Goal: Task Accomplishment & Management: Use online tool/utility

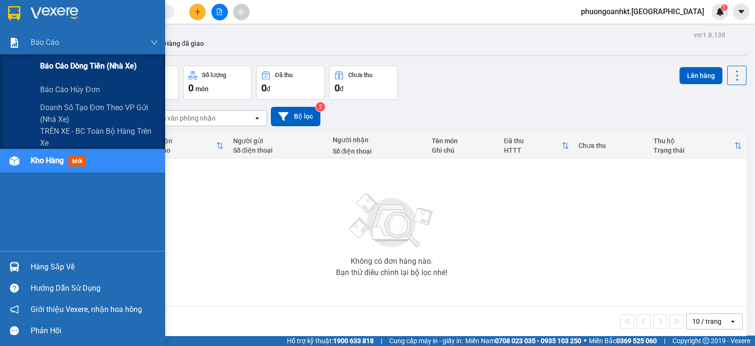
click at [105, 62] on span "Báo cáo dòng tiền (nhà xe)" at bounding box center [88, 66] width 97 height 12
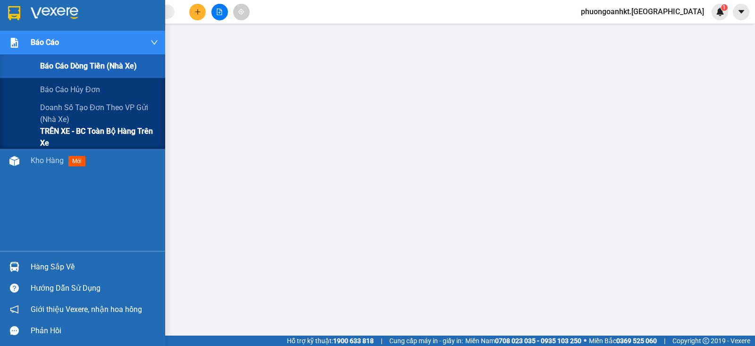
click at [117, 132] on span "TRÊN XE - BC toàn bộ hàng trên xe" at bounding box center [99, 137] width 118 height 24
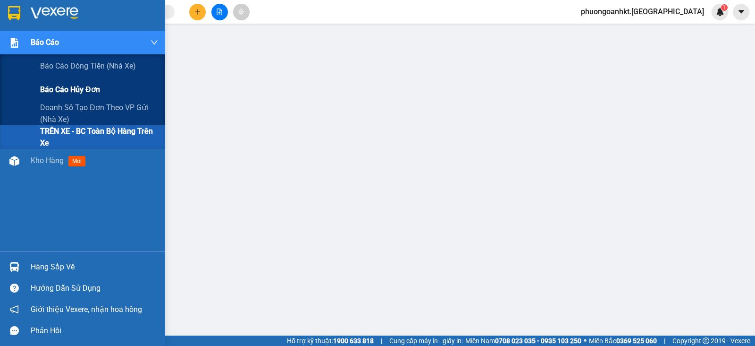
click at [67, 94] on span "Báo cáo hủy đơn" at bounding box center [70, 90] width 60 height 12
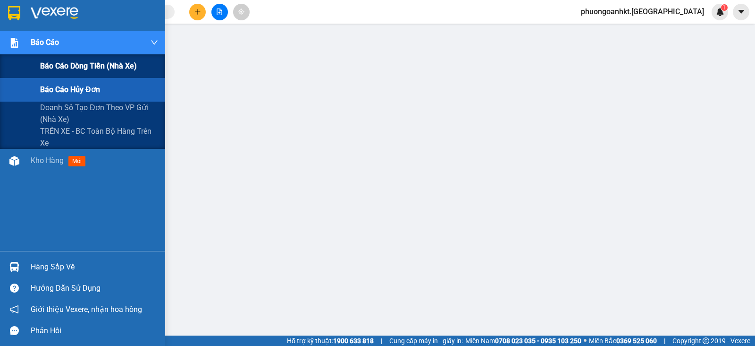
click at [71, 64] on span "Báo cáo dòng tiền (nhà xe)" at bounding box center [88, 66] width 97 height 12
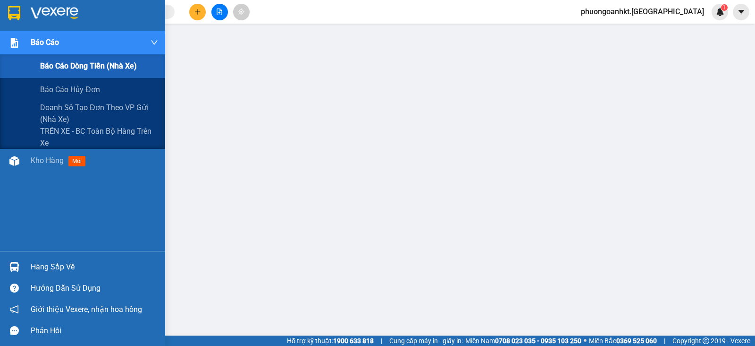
click at [43, 45] on span "Báo cáo" at bounding box center [45, 42] width 28 height 12
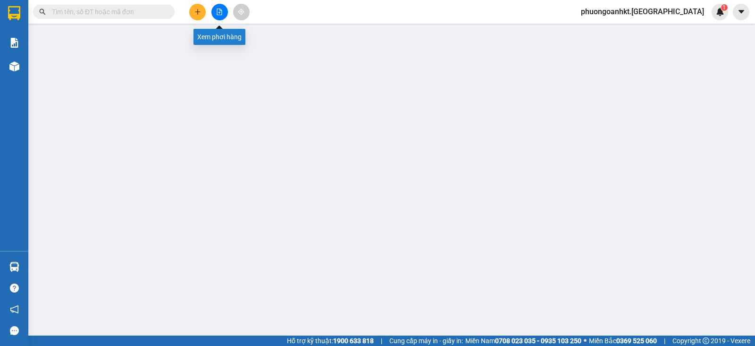
click at [219, 13] on icon "file-add" at bounding box center [219, 11] width 7 height 7
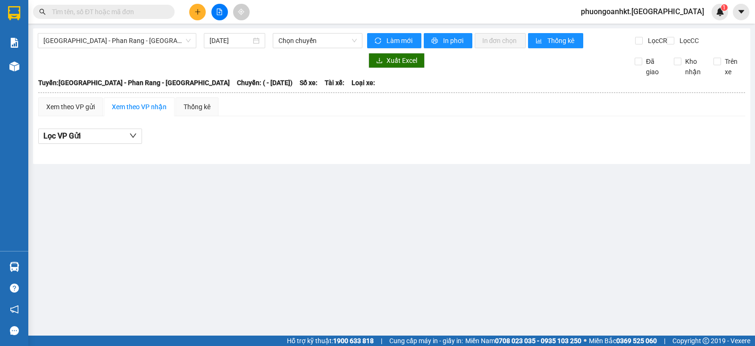
click at [200, 8] on button at bounding box center [197, 12] width 17 height 17
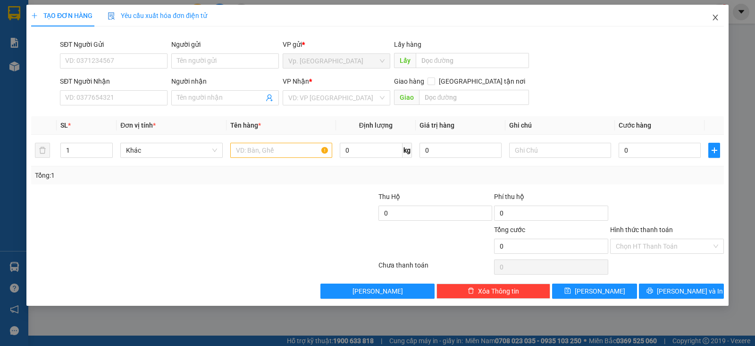
click at [714, 19] on icon "close" at bounding box center [715, 18] width 5 height 6
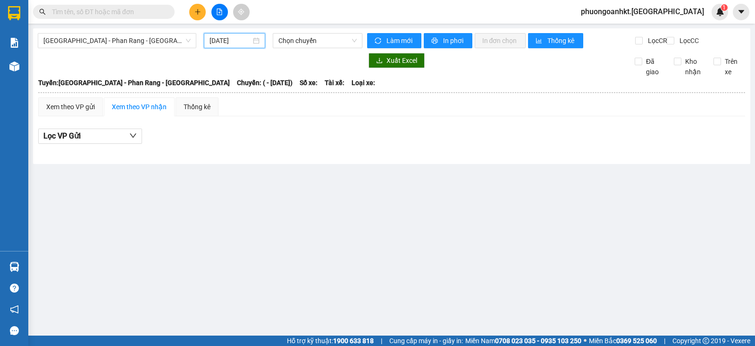
click at [243, 42] on input "14/08/2025" at bounding box center [231, 40] width 42 height 10
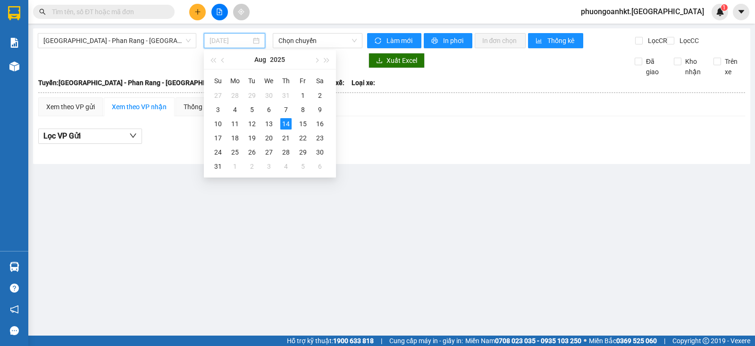
type input "14/08/2025"
click at [286, 124] on div "14" at bounding box center [285, 123] width 11 height 11
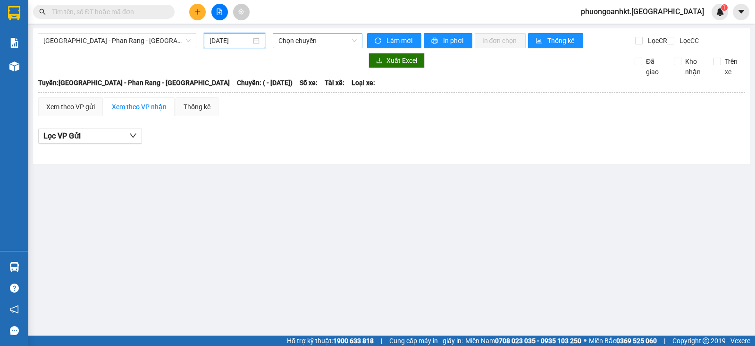
click at [333, 39] on span "Chọn chuyến" at bounding box center [318, 41] width 78 height 14
click at [156, 39] on span "Sài Gòn - Phan Rang - Ninh Sơn" at bounding box center [116, 41] width 147 height 14
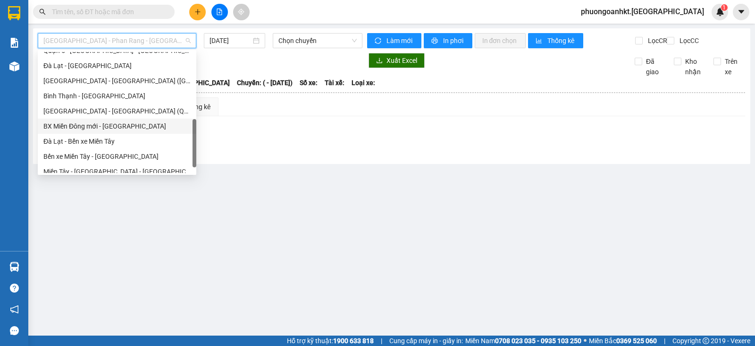
scroll to position [257, 0]
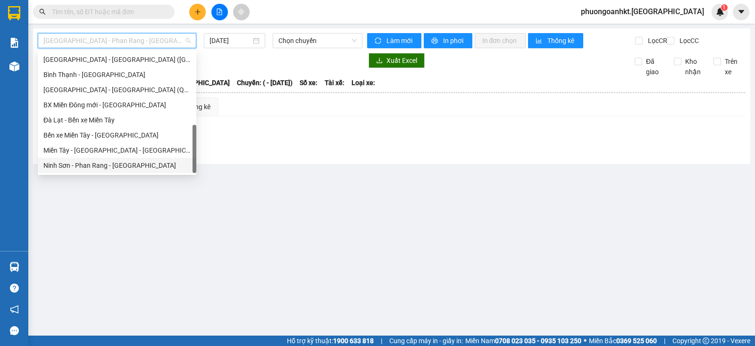
click at [111, 163] on div "Ninh Sơn - Phan Rang - Miền Tây" at bounding box center [116, 165] width 147 height 10
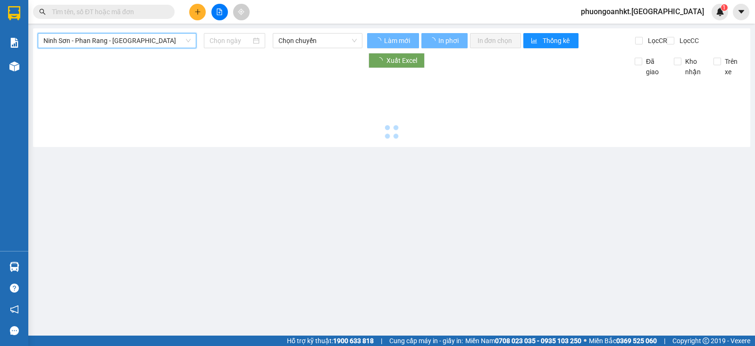
type input "14/08/2025"
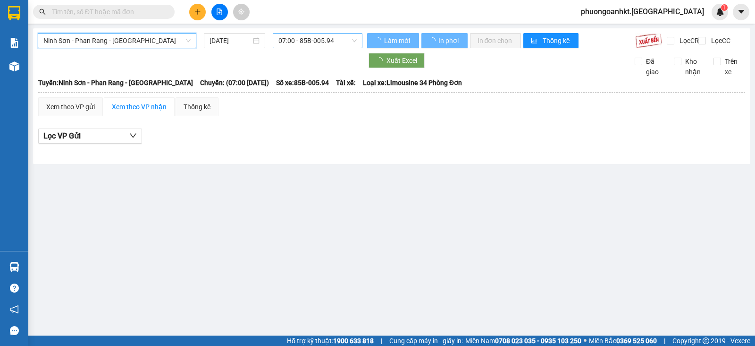
click at [303, 37] on span "07:00 - 85B-005.94" at bounding box center [318, 41] width 78 height 14
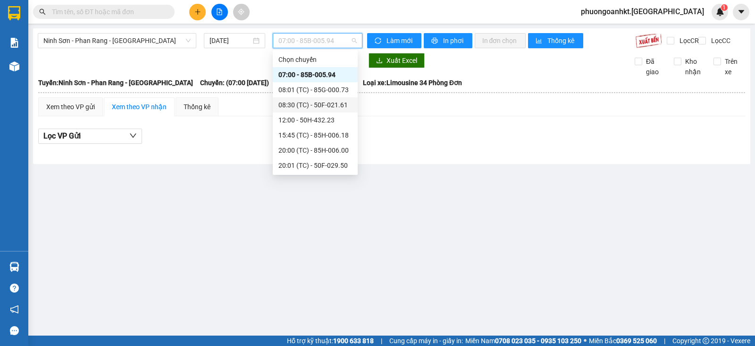
click at [308, 101] on div "08:30 (TC) - 50F-021.61" at bounding box center [316, 105] width 74 height 10
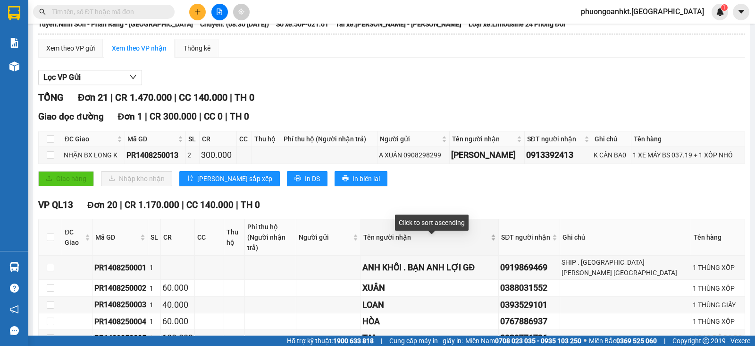
scroll to position [118, 0]
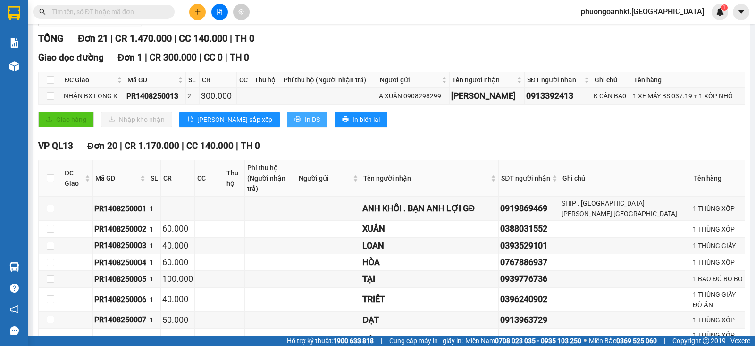
click at [305, 125] on span "In DS" at bounding box center [312, 119] width 15 height 10
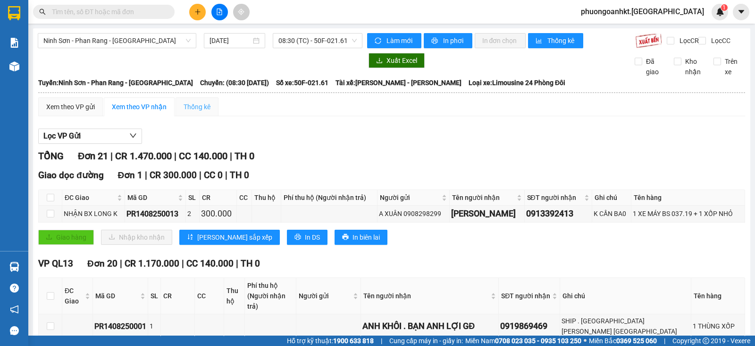
click at [201, 116] on div "Thống kê" at bounding box center [197, 106] width 43 height 19
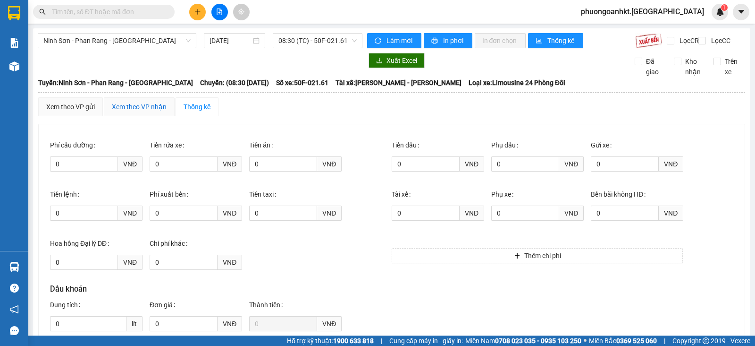
click at [127, 112] on div "Xem theo VP nhận" at bounding box center [139, 107] width 55 height 10
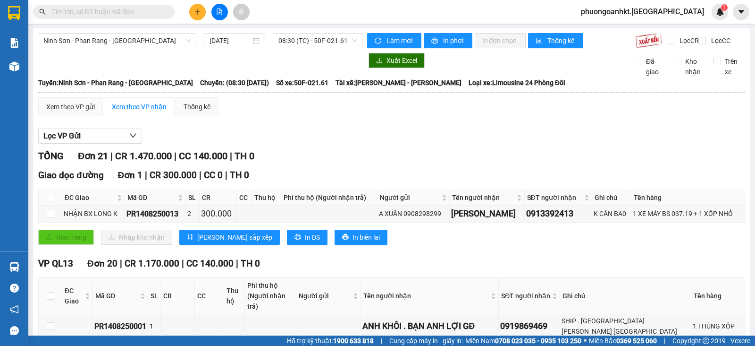
scroll to position [118, 0]
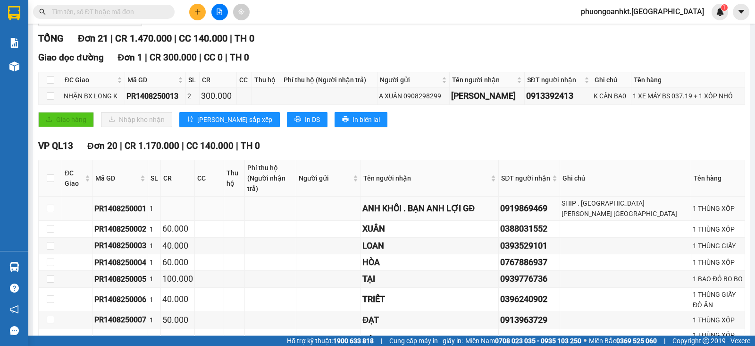
click at [525, 221] on td "0919869469" at bounding box center [529, 208] width 61 height 24
click at [530, 215] on div "0919869469" at bounding box center [530, 208] width 58 height 13
click at [353, 125] on span "In biên lai" at bounding box center [366, 119] width 27 height 10
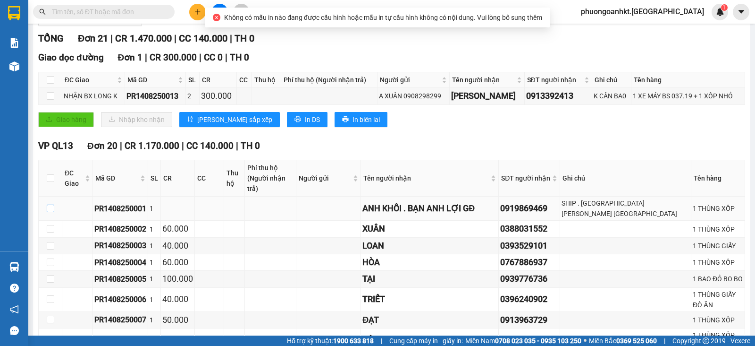
click at [50, 212] on input "checkbox" at bounding box center [51, 208] width 8 height 8
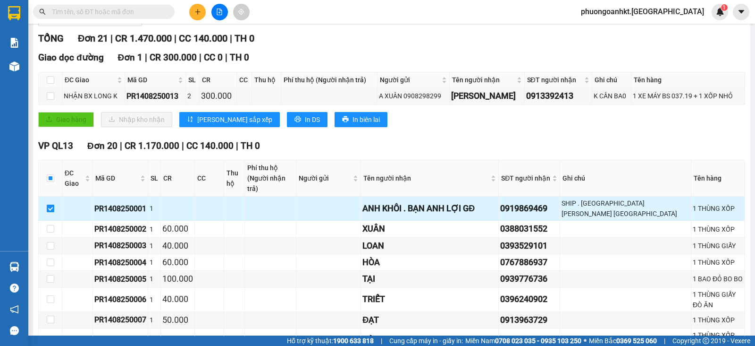
click at [50, 212] on input "checkbox" at bounding box center [51, 208] width 8 height 8
checkbox input "false"
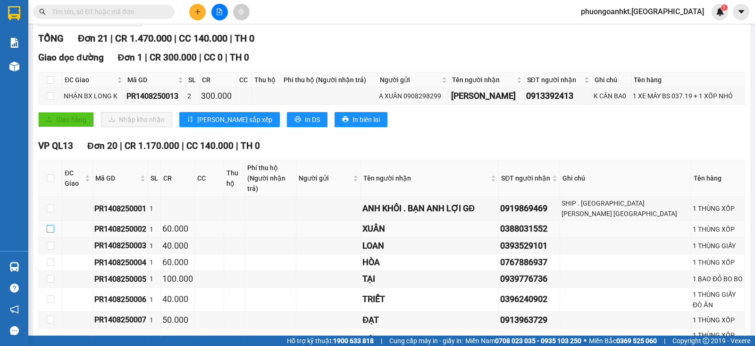
click at [50, 232] on input "checkbox" at bounding box center [51, 229] width 8 height 8
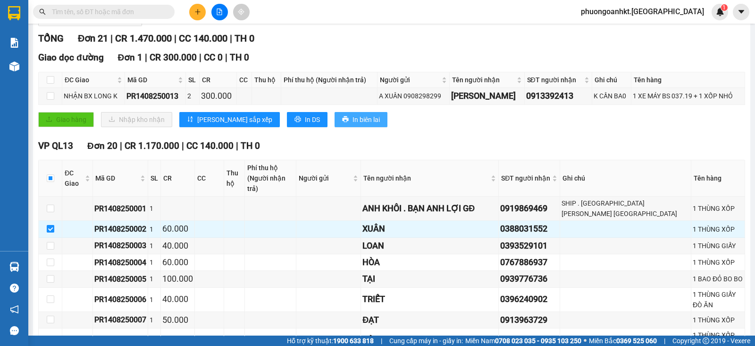
click at [335, 119] on button "In biên lai" at bounding box center [361, 119] width 53 height 15
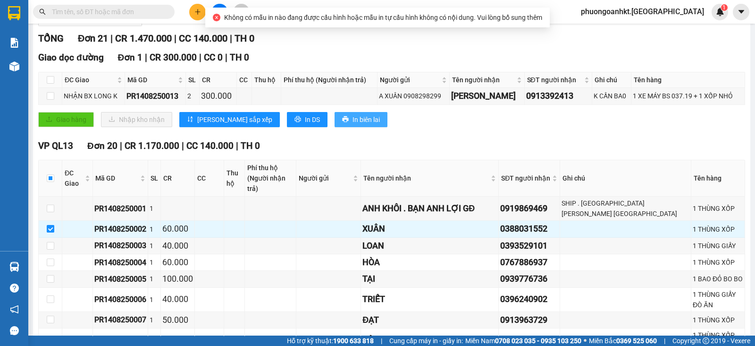
click at [353, 122] on span "In biên lai" at bounding box center [366, 119] width 27 height 10
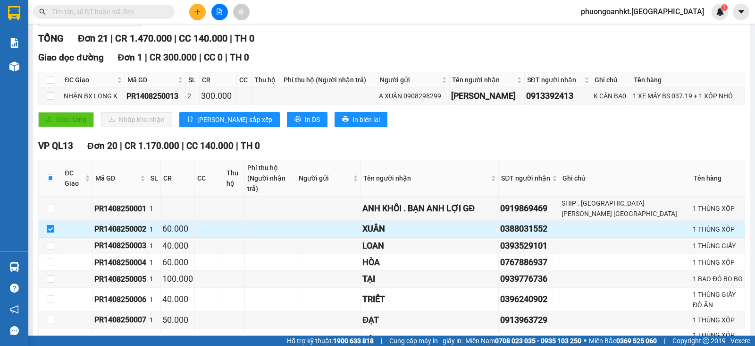
click at [47, 232] on input "checkbox" at bounding box center [51, 229] width 8 height 8
checkbox input "false"
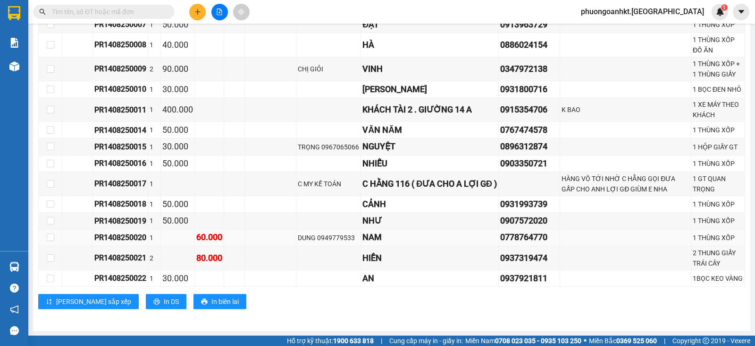
scroll to position [428, 0]
click at [52, 280] on input "checkbox" at bounding box center [51, 278] width 8 height 8
checkbox input "true"
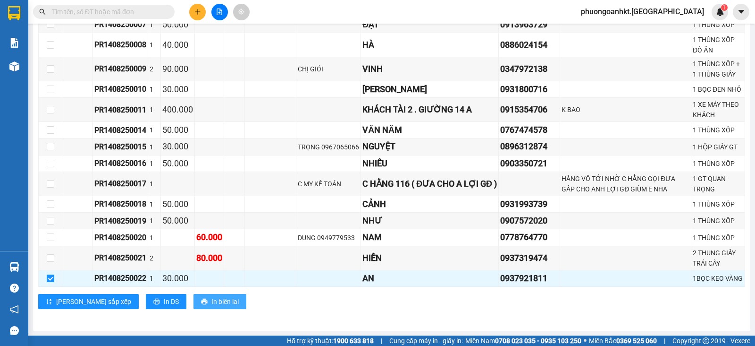
click at [212, 303] on span "In biên lai" at bounding box center [225, 301] width 27 height 10
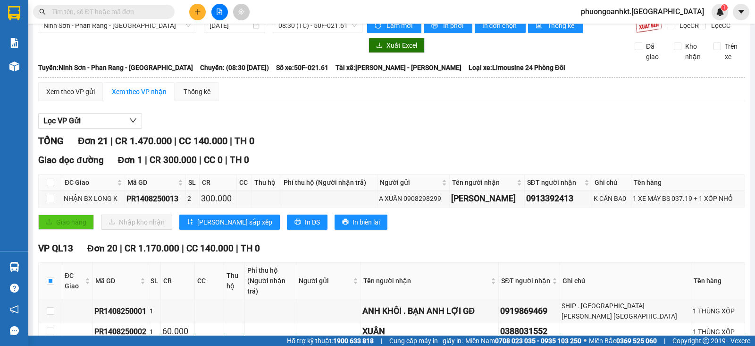
scroll to position [0, 0]
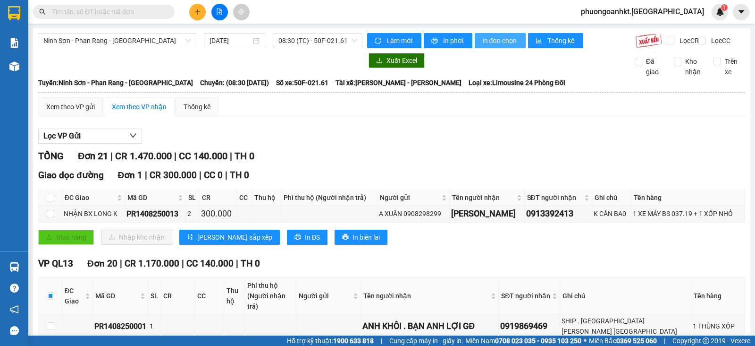
click at [696, 13] on span "phuongoanhkt.[GEOGRAPHIC_DATA]" at bounding box center [643, 12] width 138 height 12
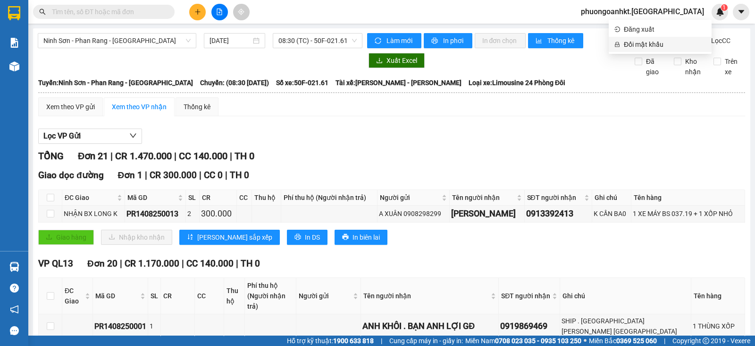
click at [659, 42] on span "Đổi mật khẩu" at bounding box center [665, 44] width 82 height 10
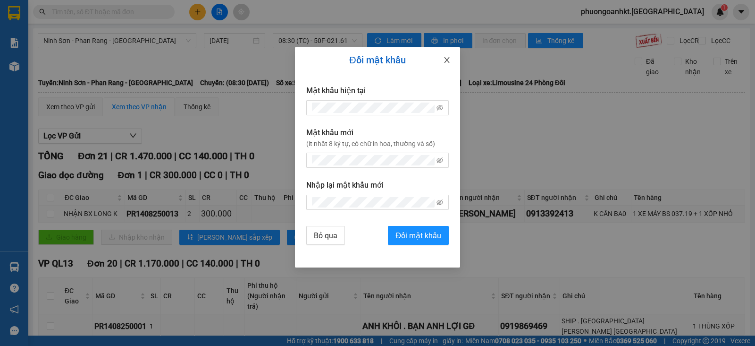
click at [441, 60] on span "Close" at bounding box center [447, 60] width 26 height 26
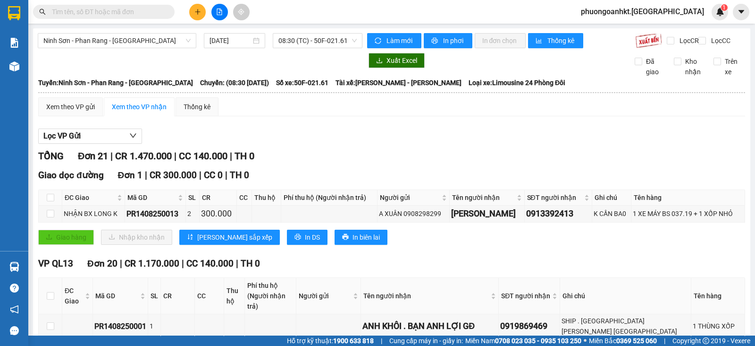
click at [622, 12] on span "phuongoanhkt.quehuong" at bounding box center [643, 12] width 138 height 12
click at [641, 29] on span "Đăng xuất" at bounding box center [665, 29] width 82 height 10
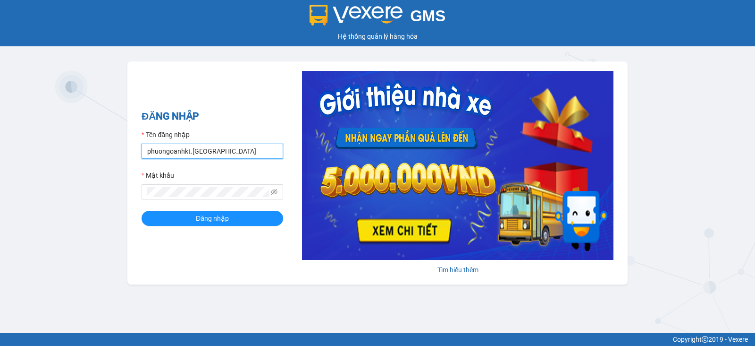
click at [248, 153] on input "phuongoanhkt.[GEOGRAPHIC_DATA]" at bounding box center [213, 151] width 142 height 15
type input "tuongvan.quehuong"
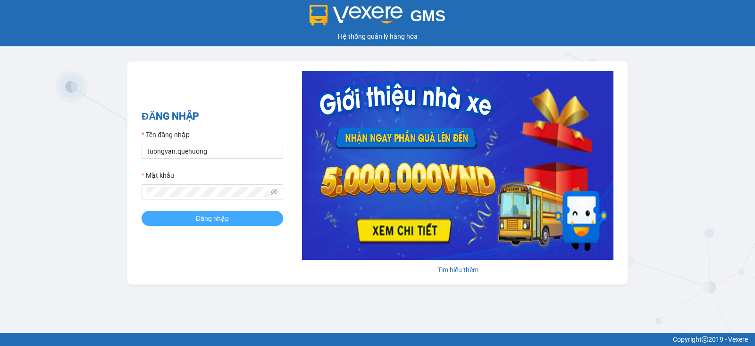
click at [191, 221] on button "Đăng nhập" at bounding box center [213, 218] width 142 height 15
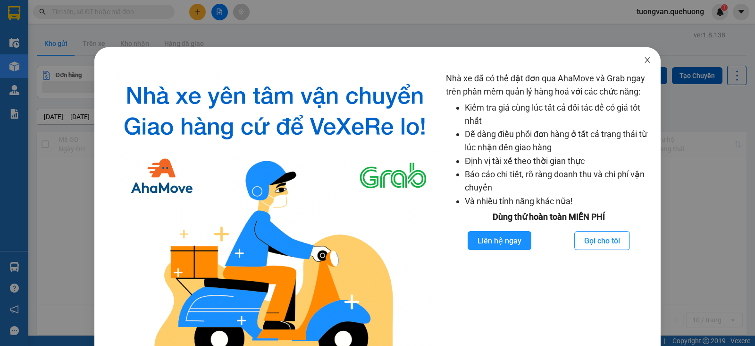
click at [644, 62] on icon "close" at bounding box center [648, 60] width 8 height 8
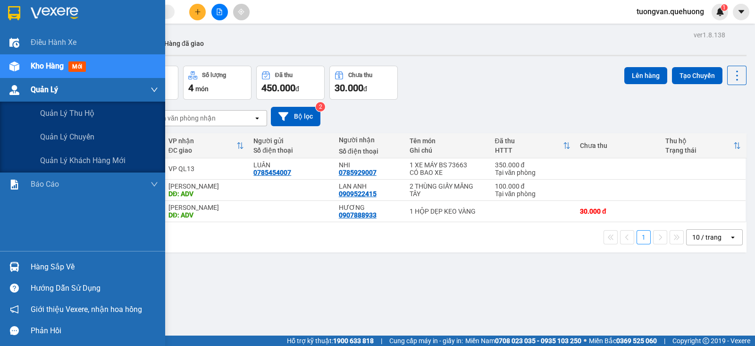
click at [42, 88] on span "Quản Lý" at bounding box center [44, 90] width 27 height 12
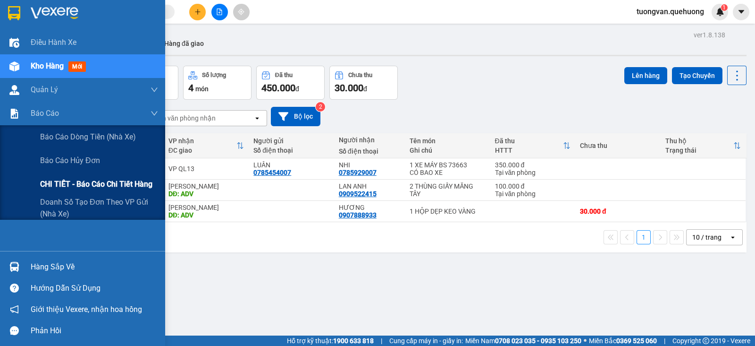
click at [81, 180] on span "CHI TIẾT - Báo cáo chi tiết hàng" at bounding box center [96, 184] width 112 height 12
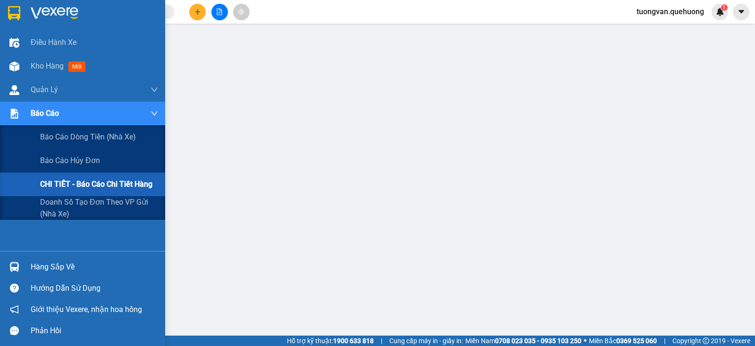
click at [74, 191] on div "CHI TIẾT - Báo cáo chi tiết hàng" at bounding box center [99, 184] width 118 height 24
click at [84, 140] on span "Báo cáo dòng tiền (nhà xe)" at bounding box center [88, 137] width 97 height 12
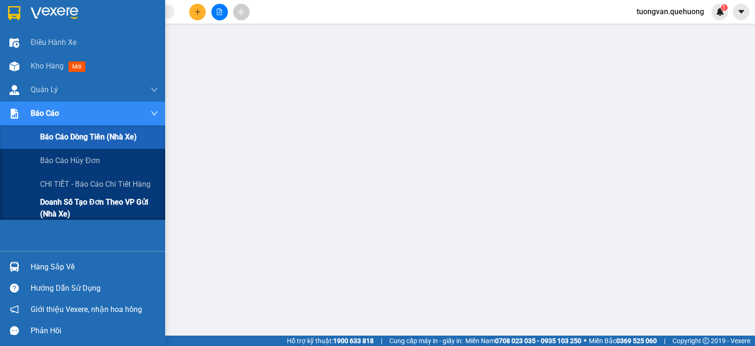
click at [82, 204] on span "Doanh số tạo đơn theo VP gửi (nhà xe)" at bounding box center [99, 208] width 118 height 24
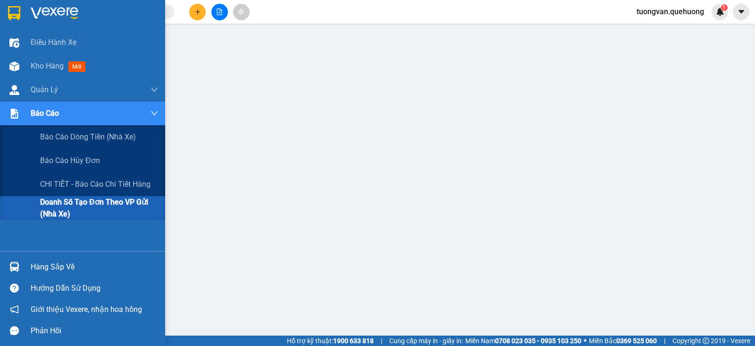
click at [83, 210] on span "Doanh số tạo đơn theo VP gửi (nhà xe)" at bounding box center [99, 208] width 118 height 24
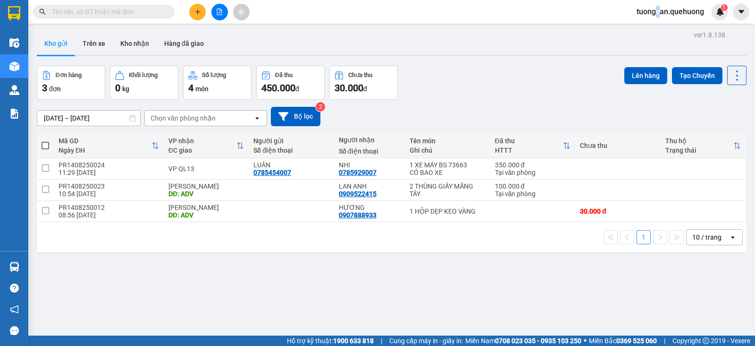
drag, startPoint x: 658, startPoint y: 8, endPoint x: 649, endPoint y: 19, distance: 14.8
click at [636, 4] on div "tuongvan.quehuong 1" at bounding box center [678, 12] width 99 height 17
drag, startPoint x: 666, startPoint y: 20, endPoint x: 671, endPoint y: 14, distance: 8.4
click at [666, 19] on div "Kết quả tìm kiếm ( 0 ) Bộ lọc No Data tuongvan.quehuong 1" at bounding box center [377, 12] width 755 height 24
click at [671, 13] on span "tuongvan.quehuong" at bounding box center [670, 12] width 83 height 12
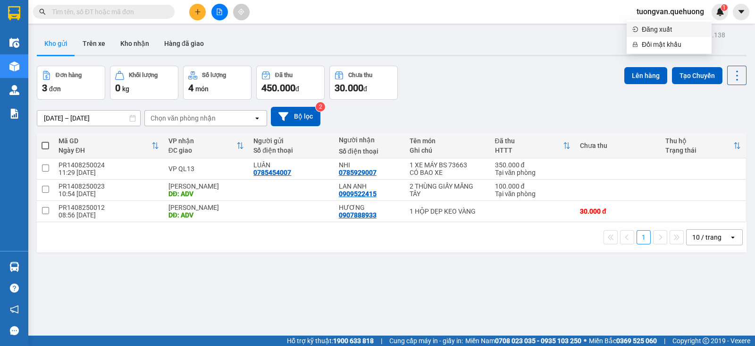
click at [661, 30] on span "Đăng xuất" at bounding box center [674, 29] width 64 height 10
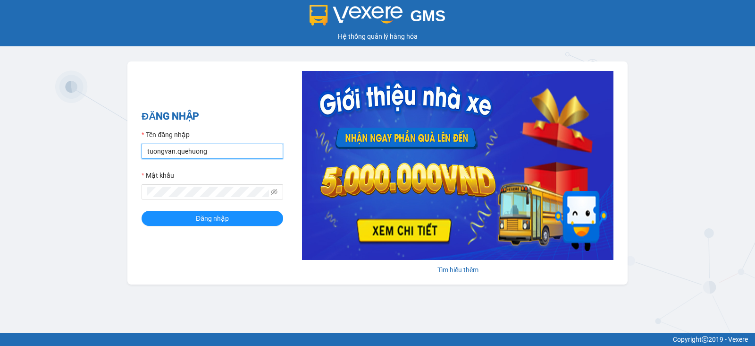
click at [208, 152] on input "tuongvan.quehuong" at bounding box center [213, 151] width 142 height 15
type input "phuongoanhkt.[GEOGRAPHIC_DATA]"
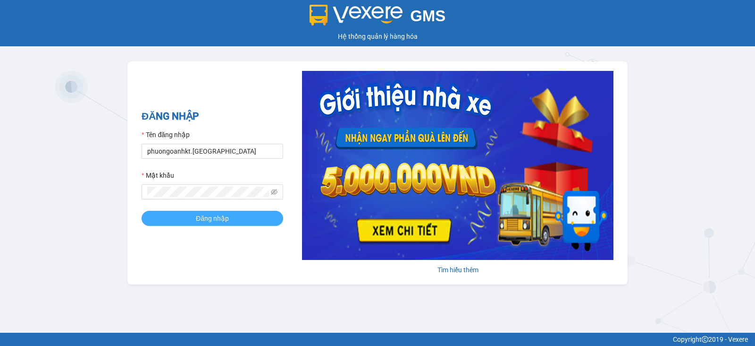
click at [214, 218] on span "Đăng nhập" at bounding box center [212, 218] width 33 height 10
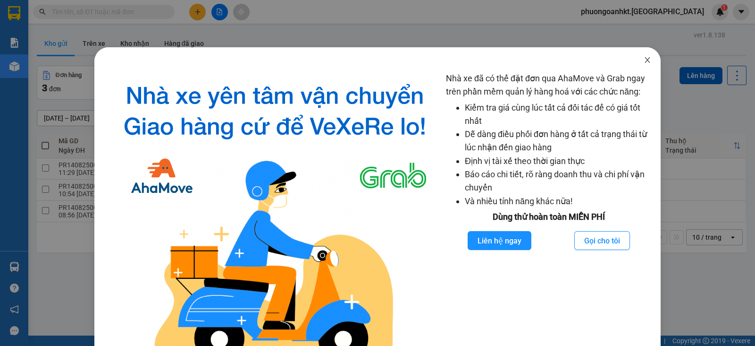
click at [646, 61] on span "Close" at bounding box center [648, 60] width 26 height 26
